Goal: Book appointment/travel/reservation

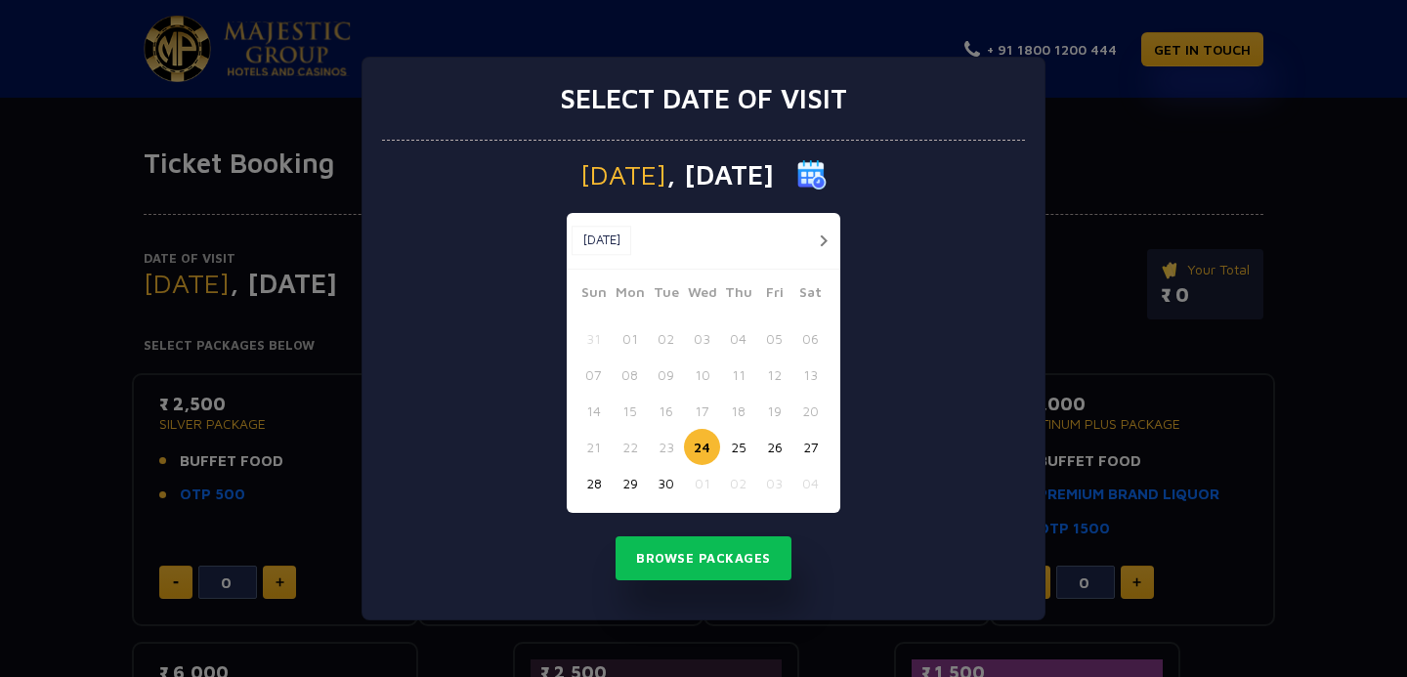
click at [824, 236] on button "button" at bounding box center [823, 241] width 24 height 24
click at [704, 332] on button "01" at bounding box center [702, 338] width 36 height 36
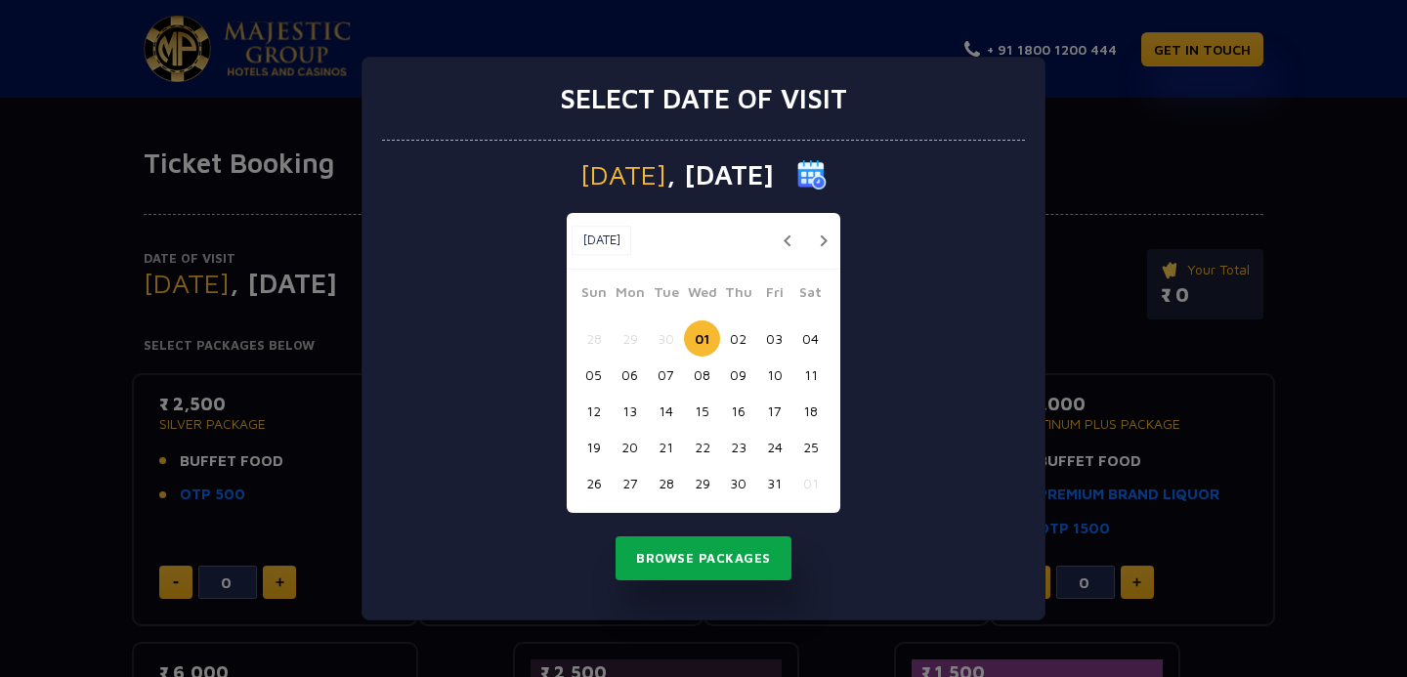
click at [688, 557] on button "Browse Packages" at bounding box center [704, 558] width 176 height 45
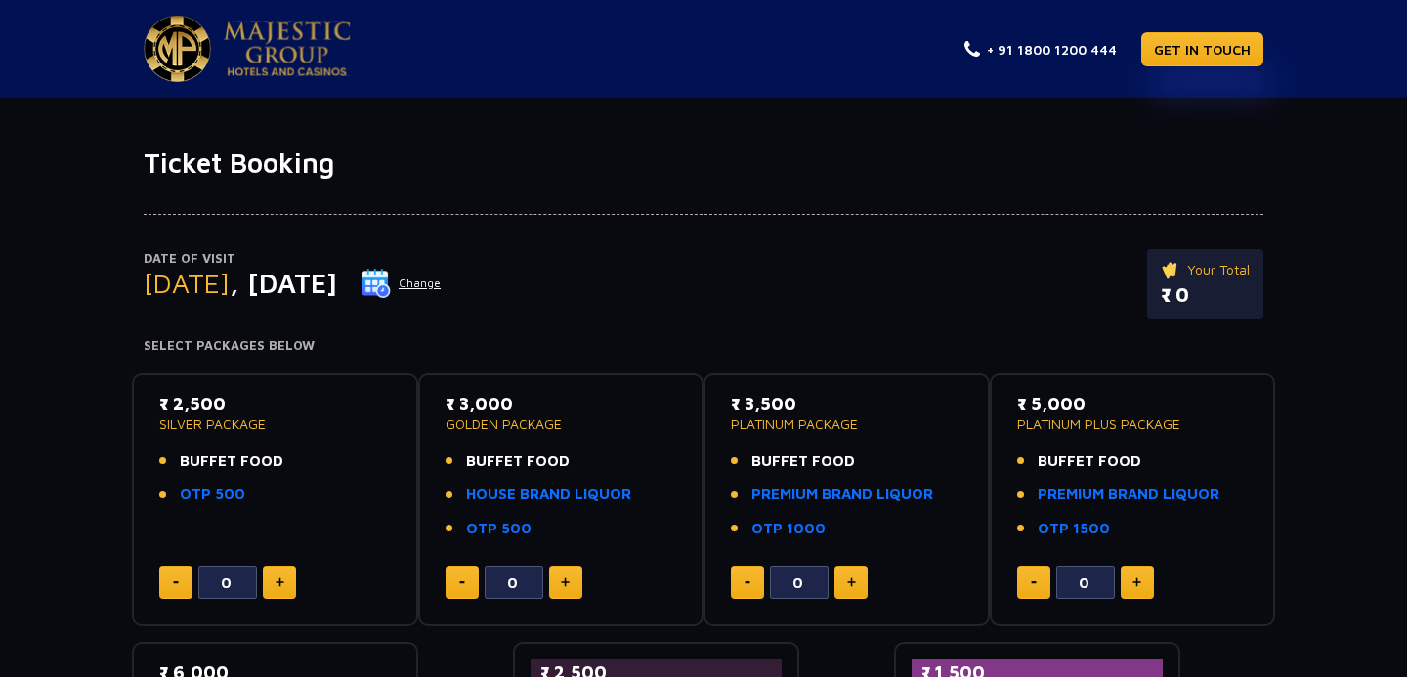
click at [847, 584] on img at bounding box center [851, 582] width 9 height 10
click at [744, 587] on button at bounding box center [747, 582] width 33 height 33
type input "0"
click at [570, 581] on button at bounding box center [565, 582] width 33 height 33
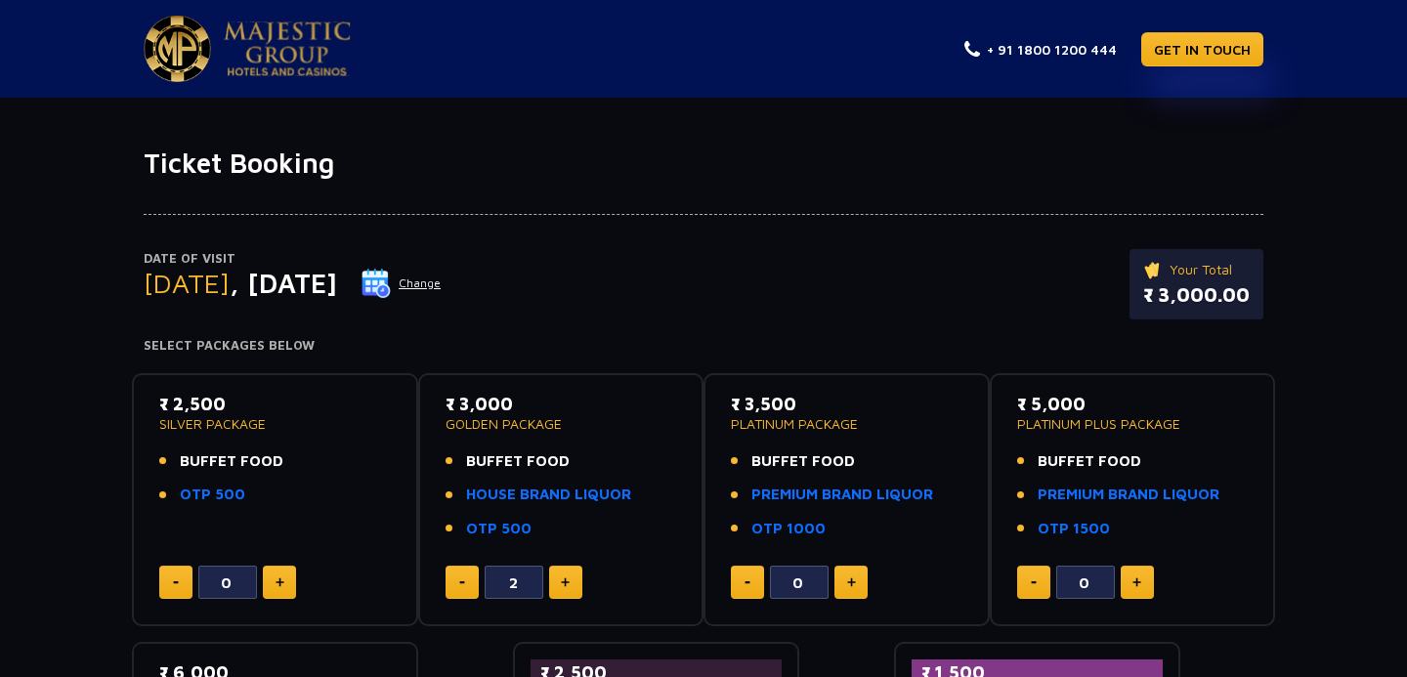
click at [570, 581] on button at bounding box center [565, 582] width 33 height 33
type input "3"
click at [347, 84] on nav "+ 91 1800 1200 444 GET IN TOUCH" at bounding box center [703, 49] width 1407 height 98
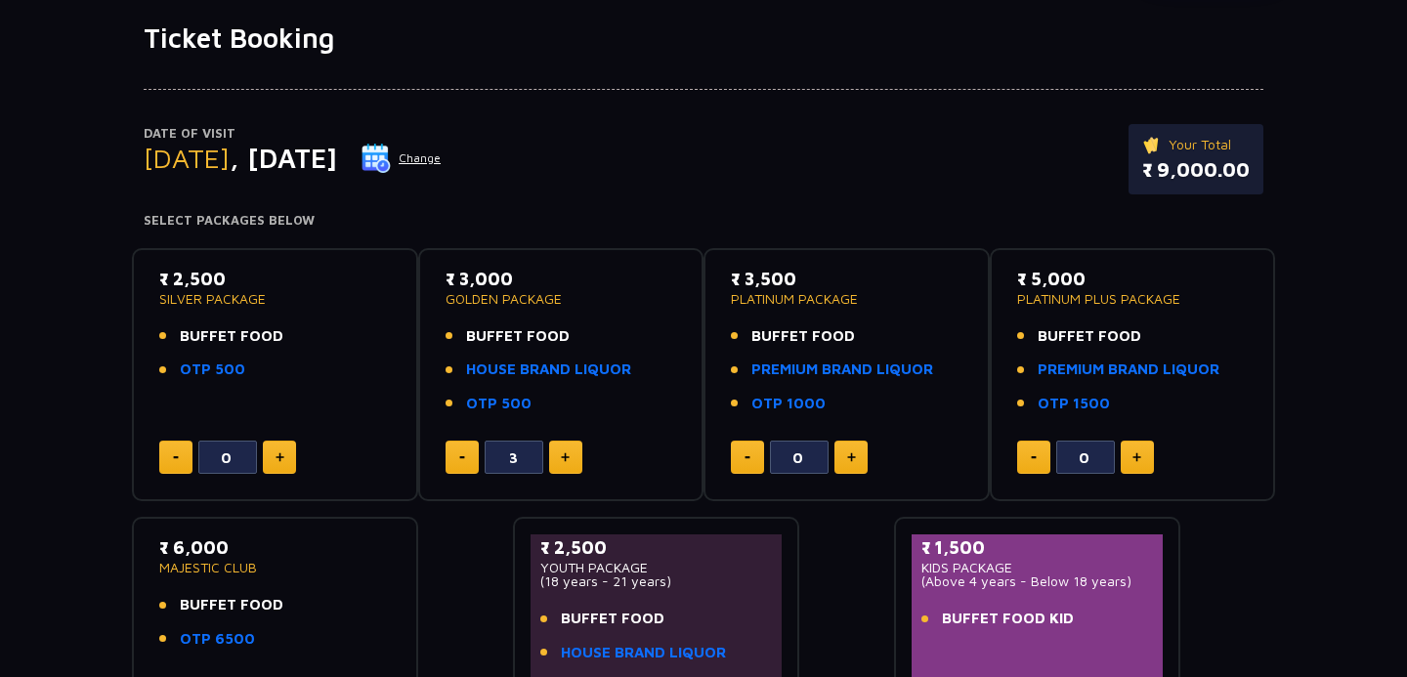
scroll to position [156, 0]
